Goal: Task Accomplishment & Management: Manage account settings

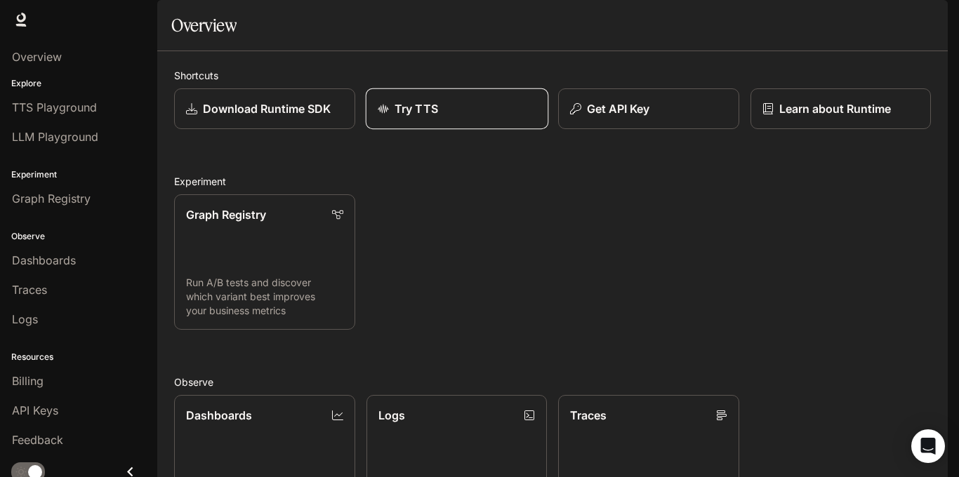
click at [418, 117] on p "Try TTS" at bounding box center [416, 108] width 44 height 17
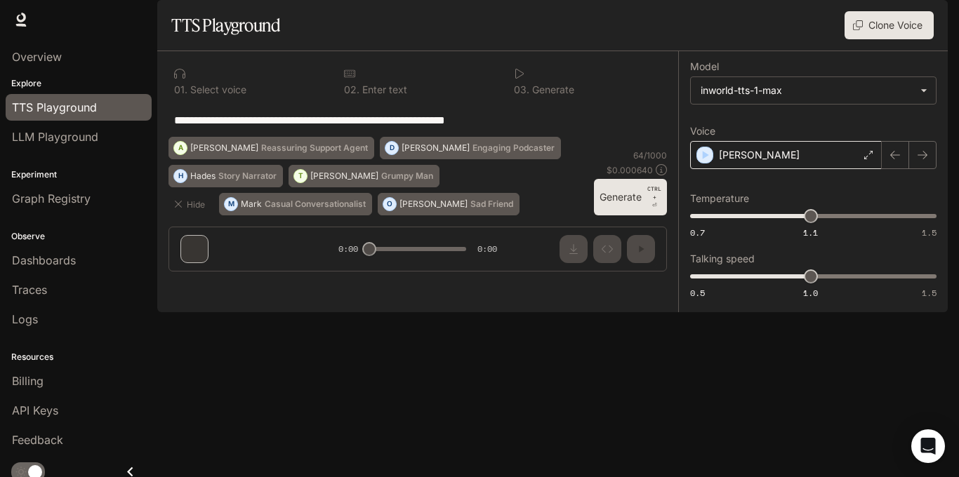
click at [792, 169] on div "Dennis" at bounding box center [786, 155] width 192 height 28
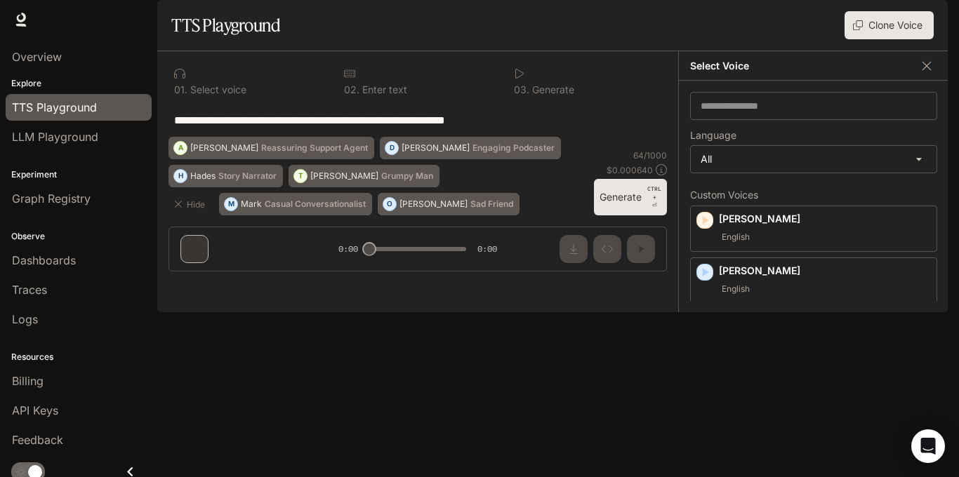
click at [923, 17] on img "button" at bounding box center [928, 20] width 20 height 20
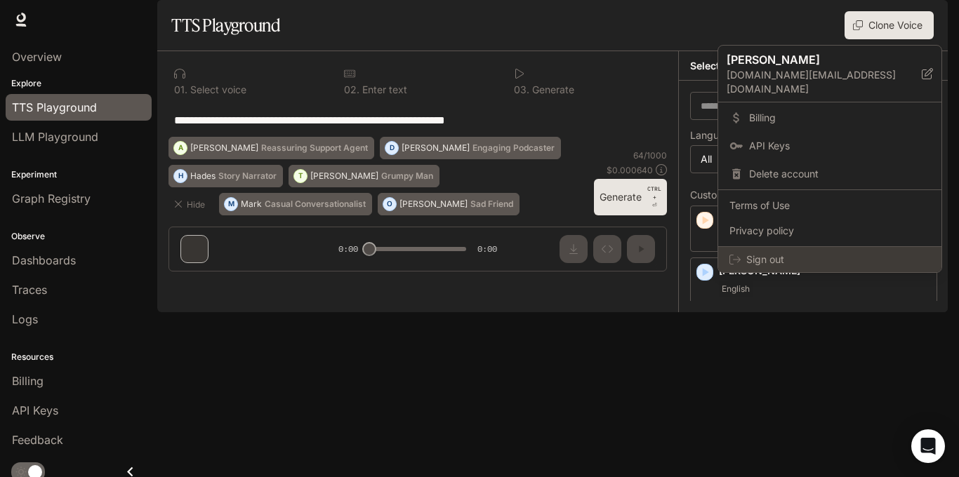
click at [796, 253] on span "Sign out" at bounding box center [838, 260] width 184 height 14
